Goal: Information Seeking & Learning: Learn about a topic

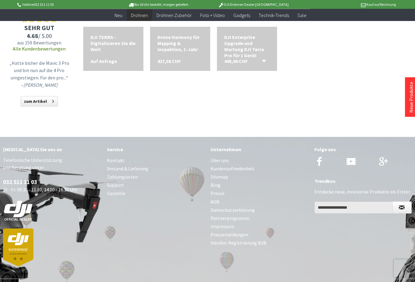
scroll to position [286, 0]
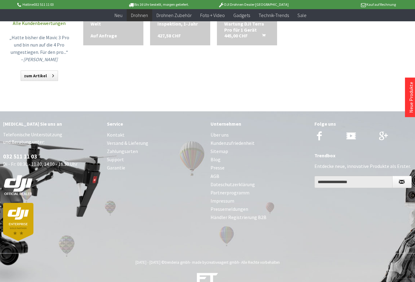
click at [114, 139] on link "Kontakt" at bounding box center [156, 135] width 98 height 8
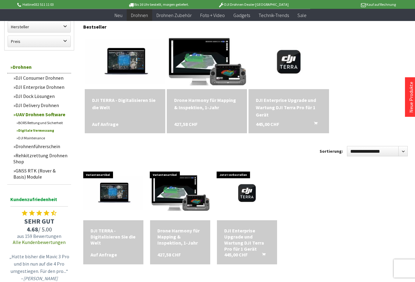
scroll to position [67, 0]
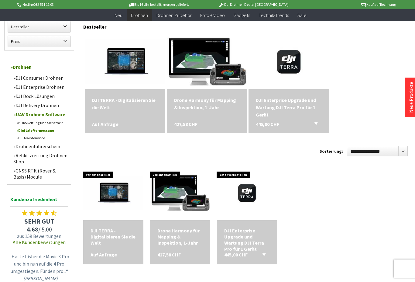
click at [225, 119] on div "Drone Harmony für Mapping & Inspektion, 1-Jahr 427,58 CHF" at bounding box center [207, 111] width 80 height 44
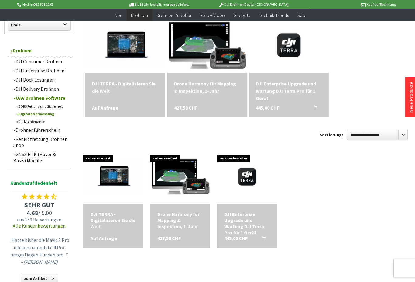
scroll to position [85, 0]
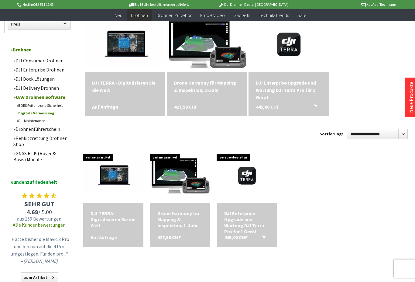
click at [198, 244] on div "427,58 CHF" at bounding box center [187, 240] width 60 height 13
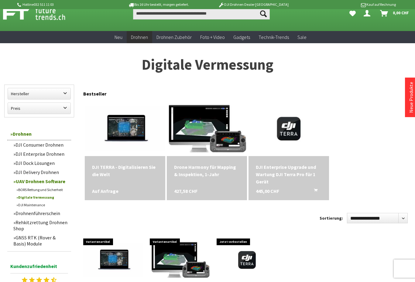
scroll to position [15, 0]
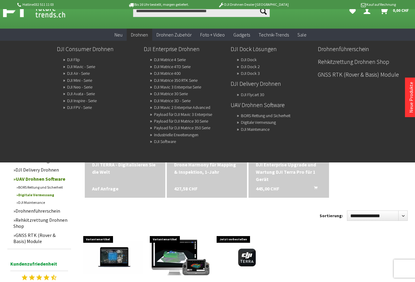
click at [126, 133] on ul "DJI Consumer Drohnen DJI Flip DJI Mavic - Serie DJI Air - Serie DJI Mini - Seri…" at bounding box center [228, 94] width 349 height 106
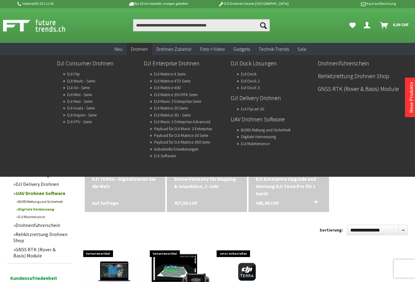
scroll to position [0, 0]
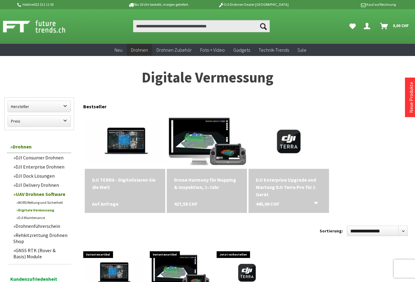
click at [367, 189] on div "Variantenartikel DJI TERRA - Digitalisieren Sie die Welt Auf Anfrage Variantena…" at bounding box center [247, 164] width 328 height 104
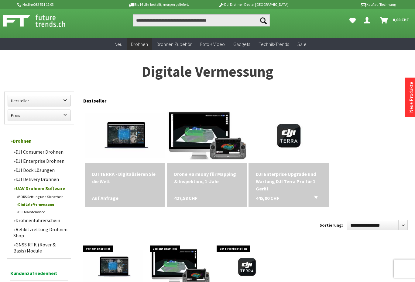
scroll to position [5, 0]
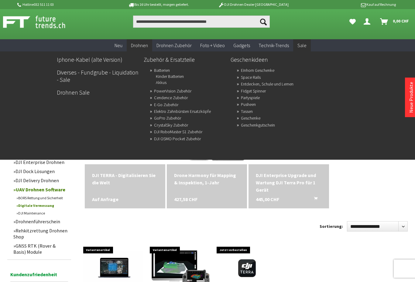
click at [303, 48] on span "Sale" at bounding box center [302, 45] width 9 height 6
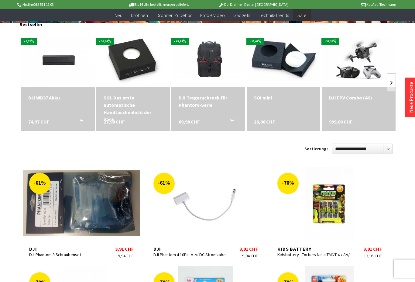
scroll to position [96, 0]
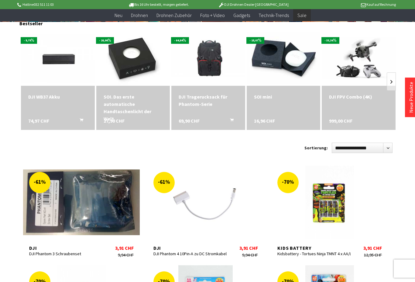
click at [358, 94] on div "DJI FPV Combo (4K)" at bounding box center [358, 96] width 59 height 7
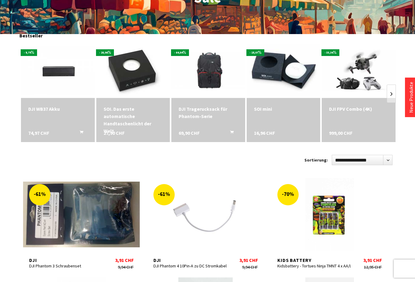
scroll to position [113, 0]
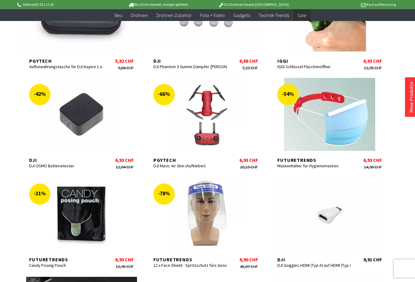
scroll to position [1178, 0]
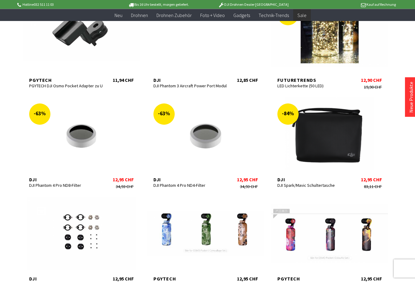
scroll to position [1891, 0]
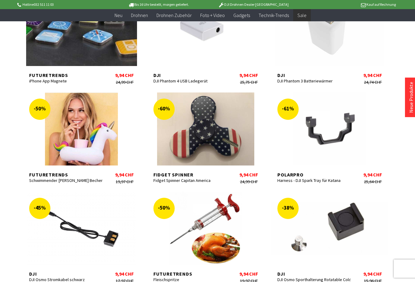
scroll to position [1460, 0]
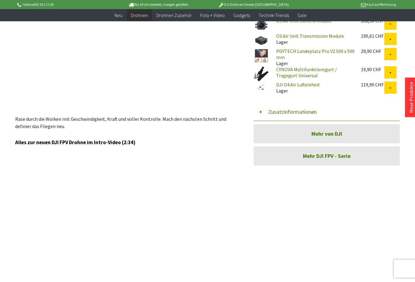
scroll to position [500, 0]
